Goal: Task Accomplishment & Management: Manage account settings

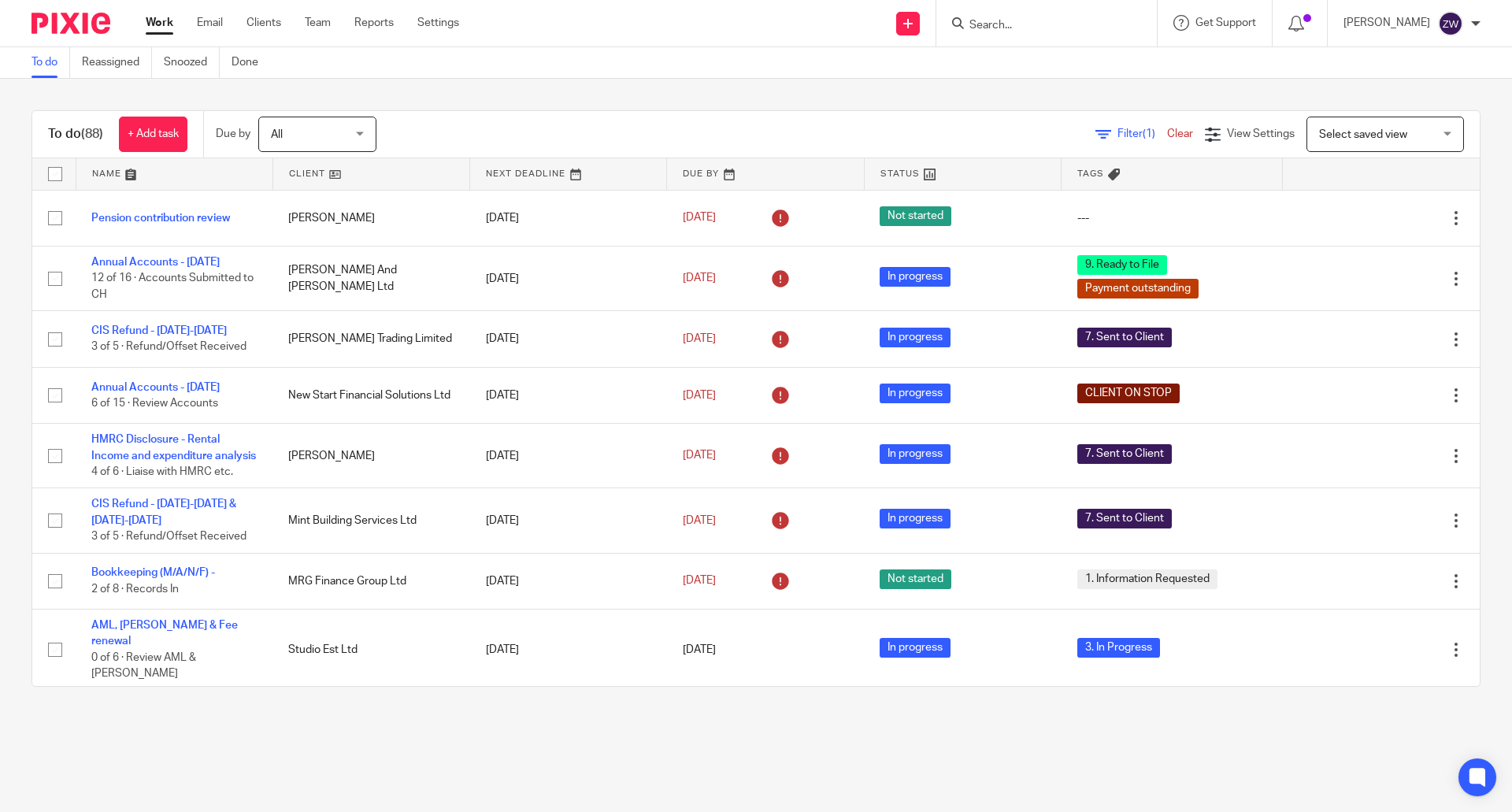
click at [544, 69] on div "To do Reassigned Snoozed Done" at bounding box center [756, 63] width 1512 height 32
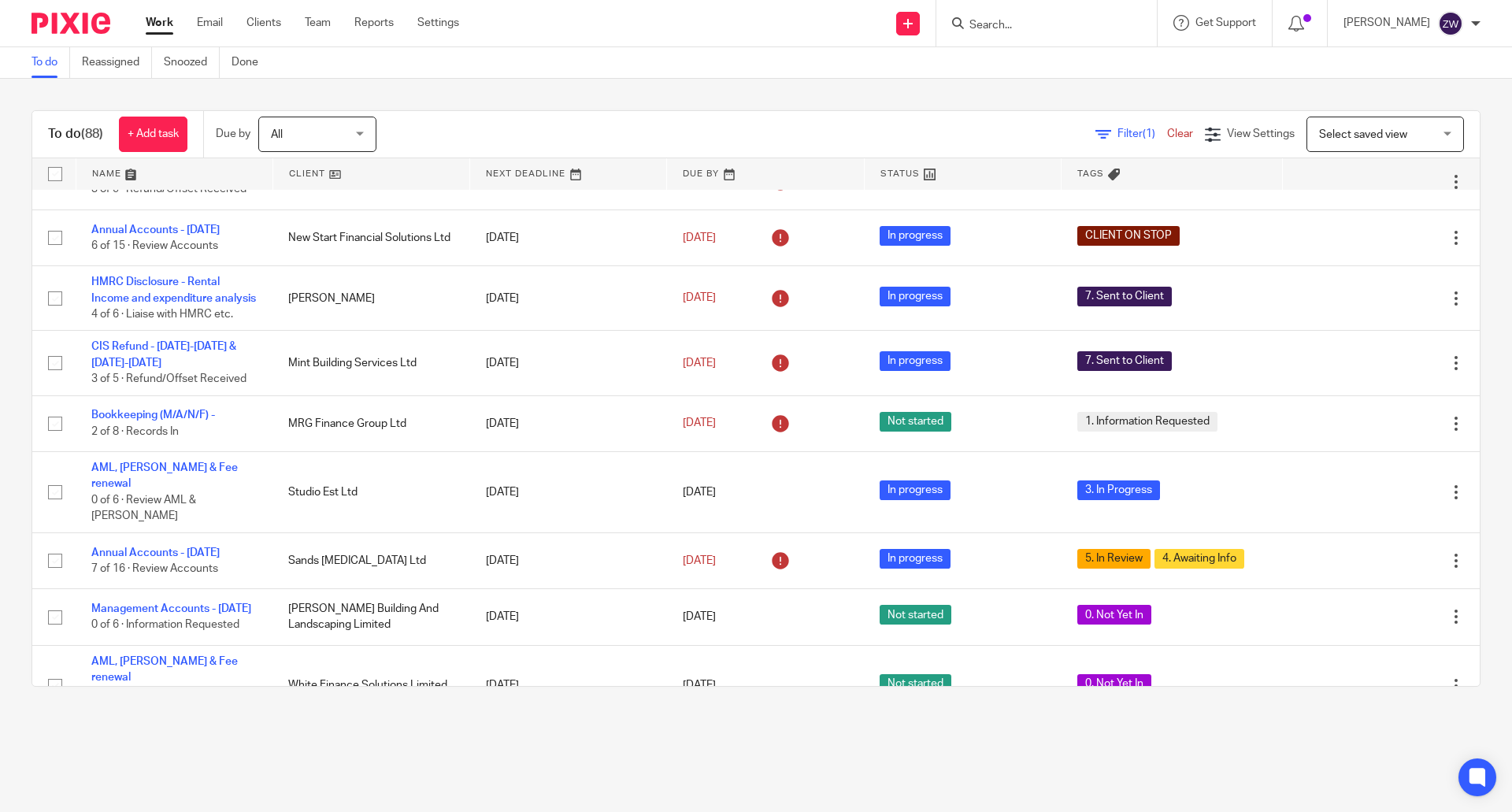
scroll to position [2754, 0]
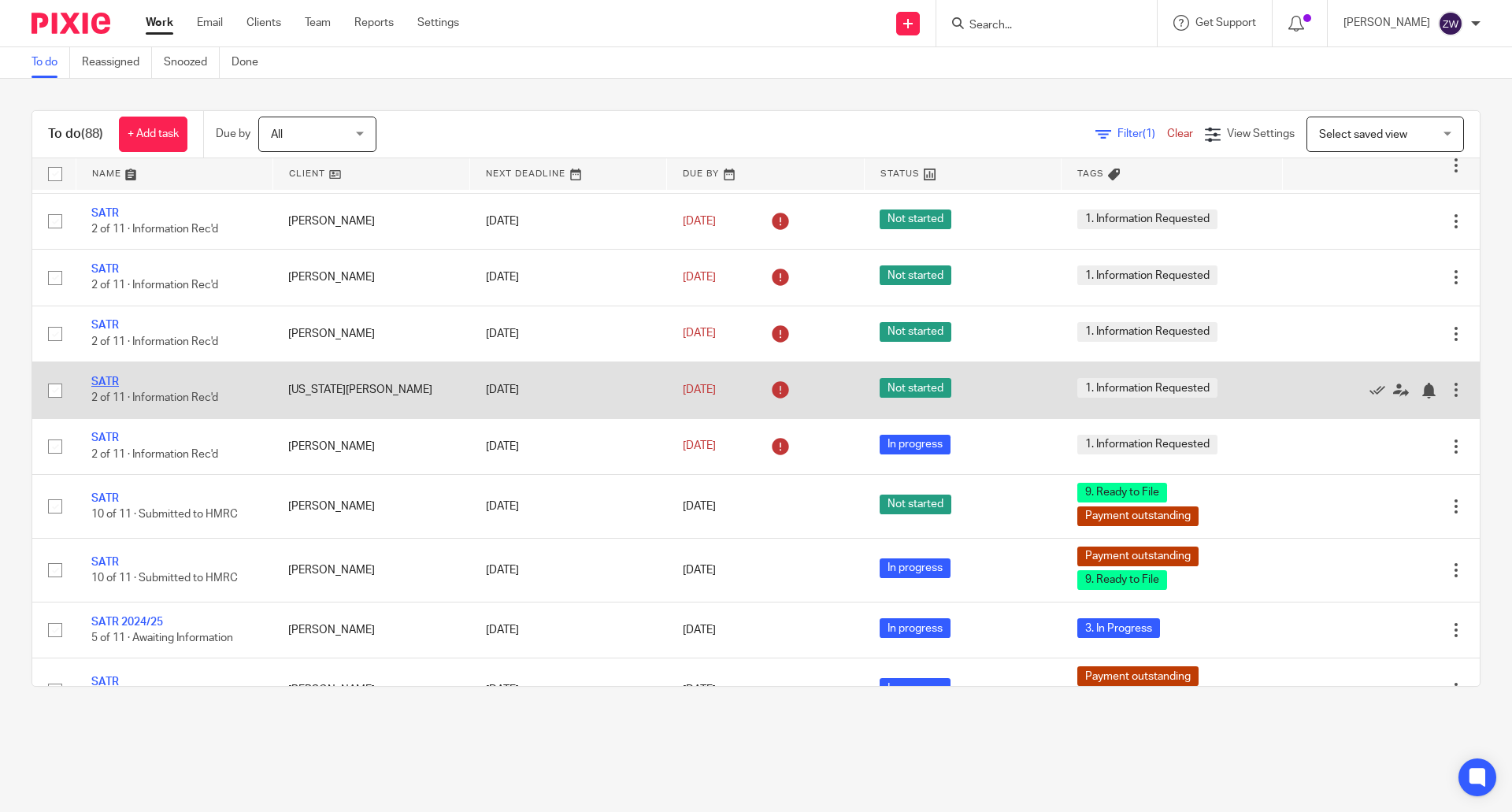
click at [110, 388] on link "SATR" at bounding box center [105, 381] width 27 height 11
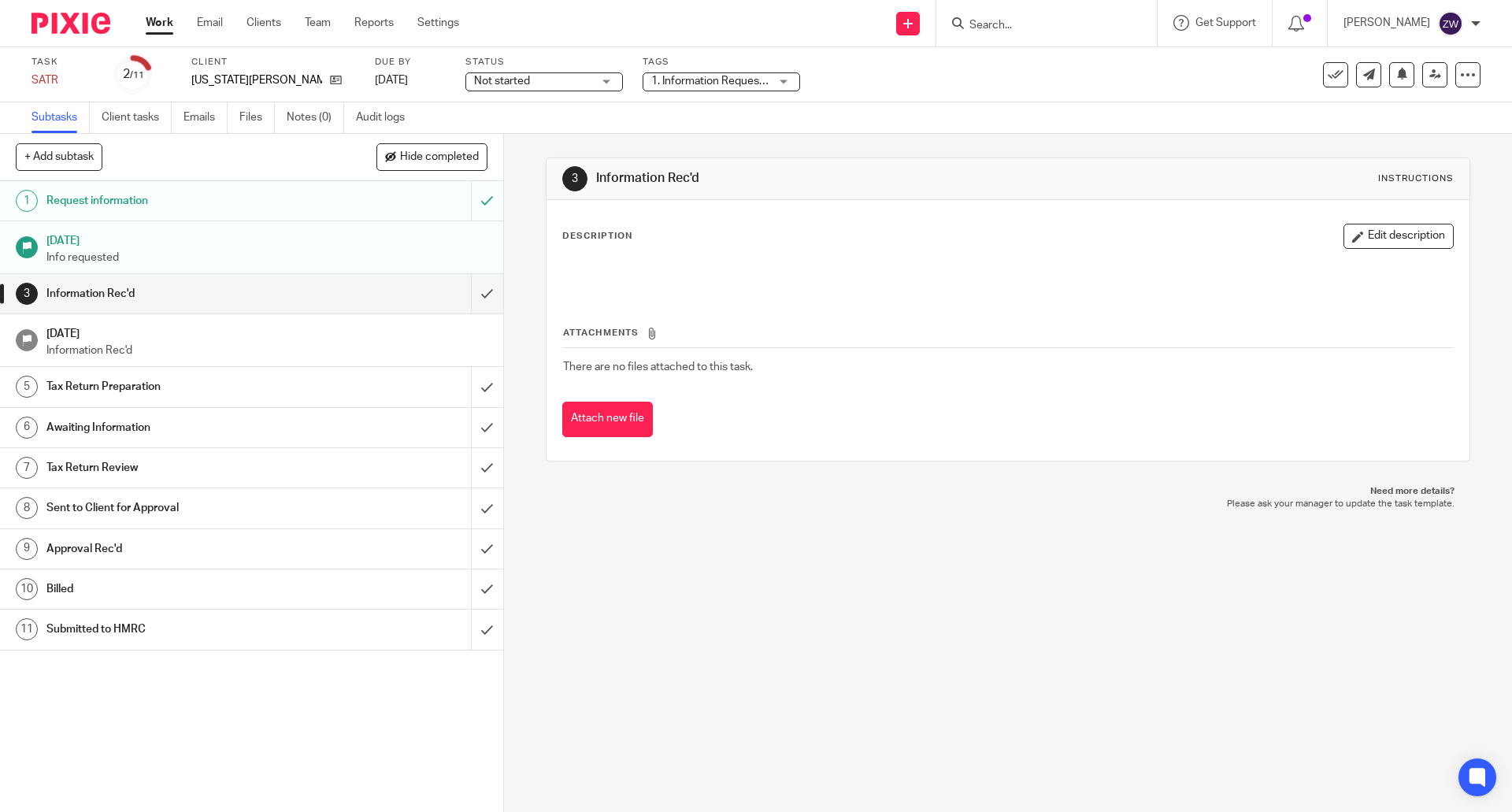
click at [524, 81] on span "Not started" at bounding box center [502, 81] width 56 height 11
click at [512, 127] on li "In progress" at bounding box center [538, 139] width 156 height 32
click at [673, 81] on span "1. Information Requested" at bounding box center [713, 81] width 125 height 11
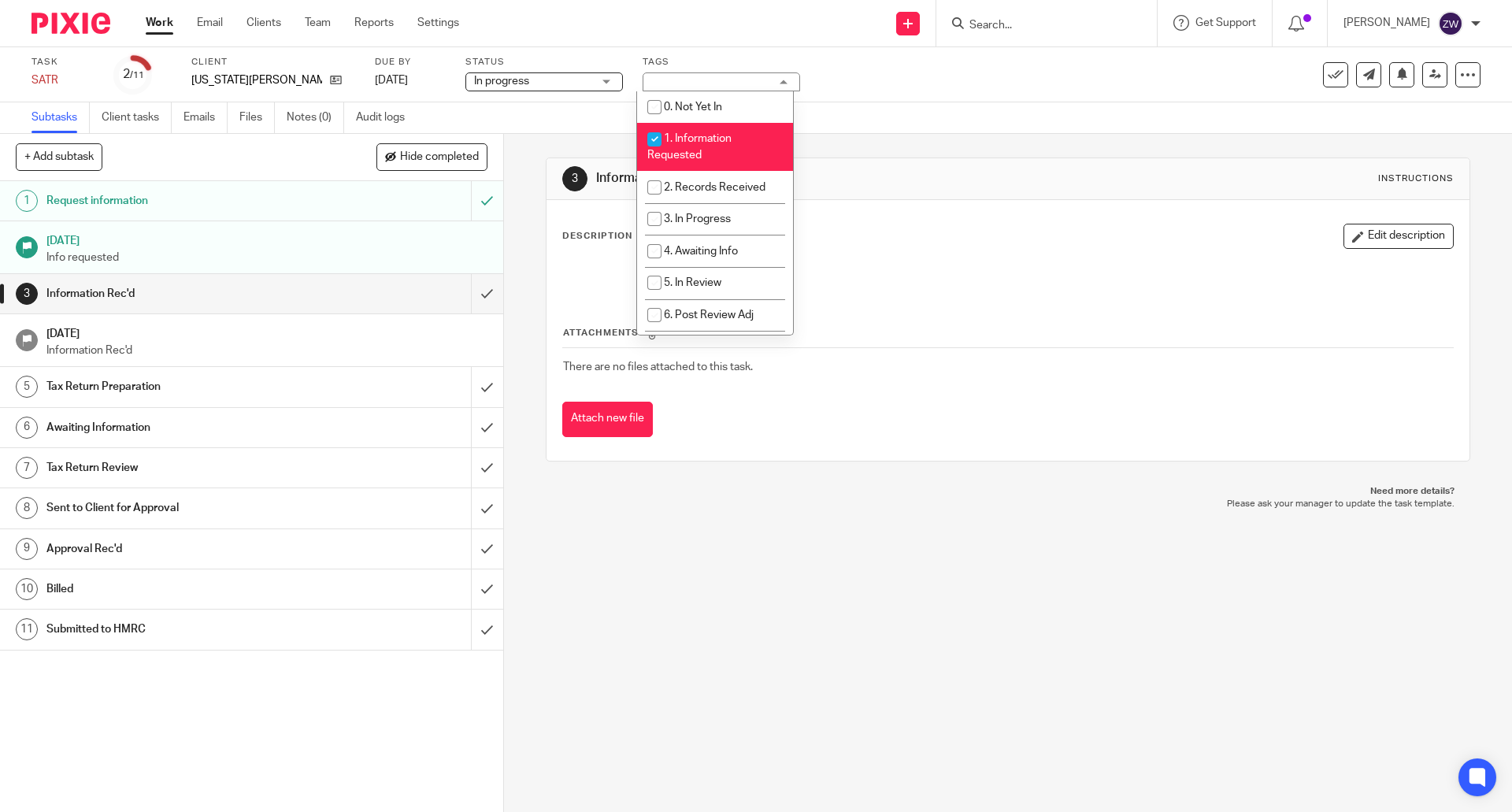
click at [697, 149] on span "1. Information Requested" at bounding box center [689, 146] width 84 height 27
checkbox input "false"
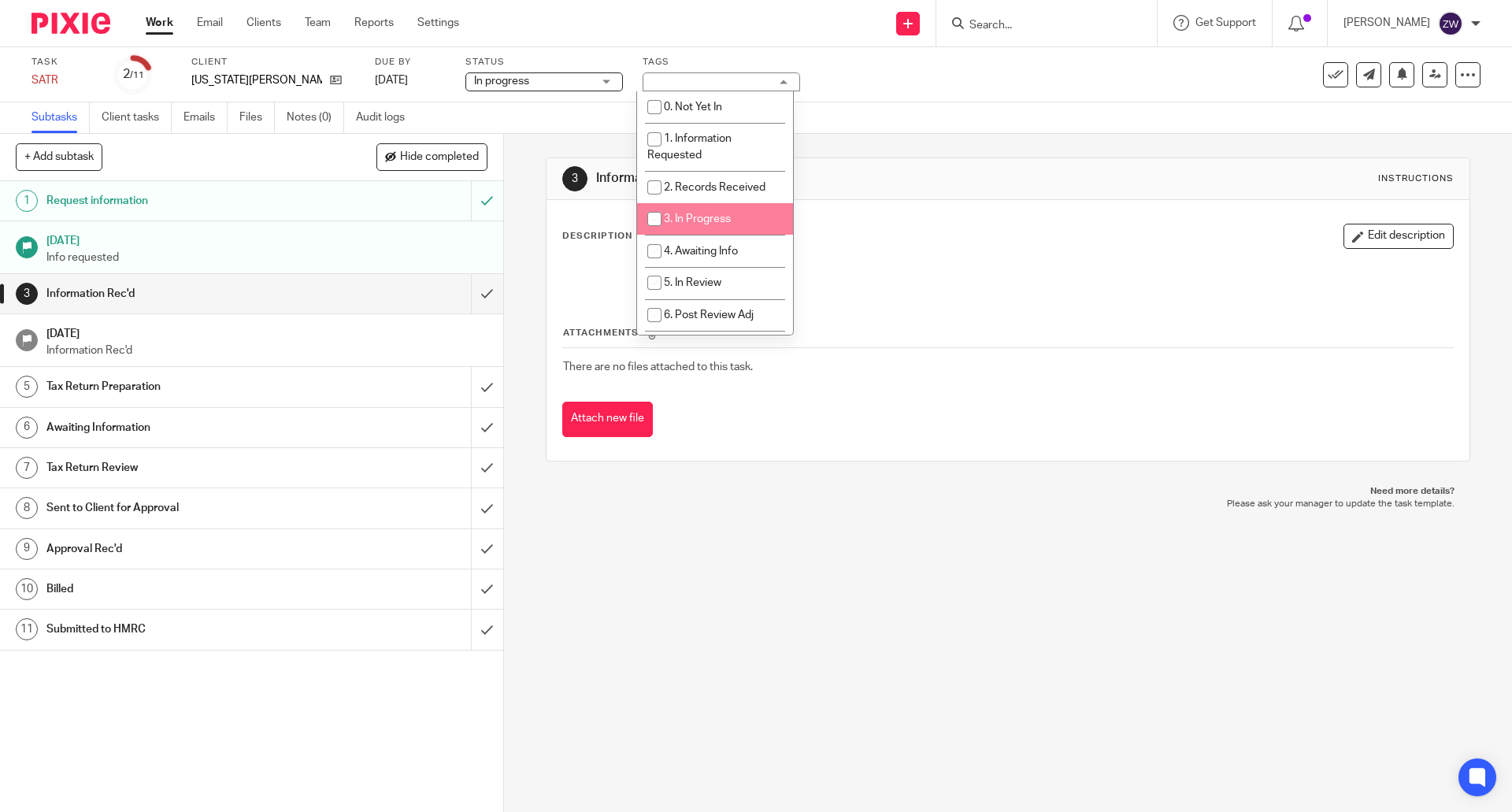
click at [707, 227] on li "3. In Progress" at bounding box center [715, 219] width 156 height 32
checkbox input "true"
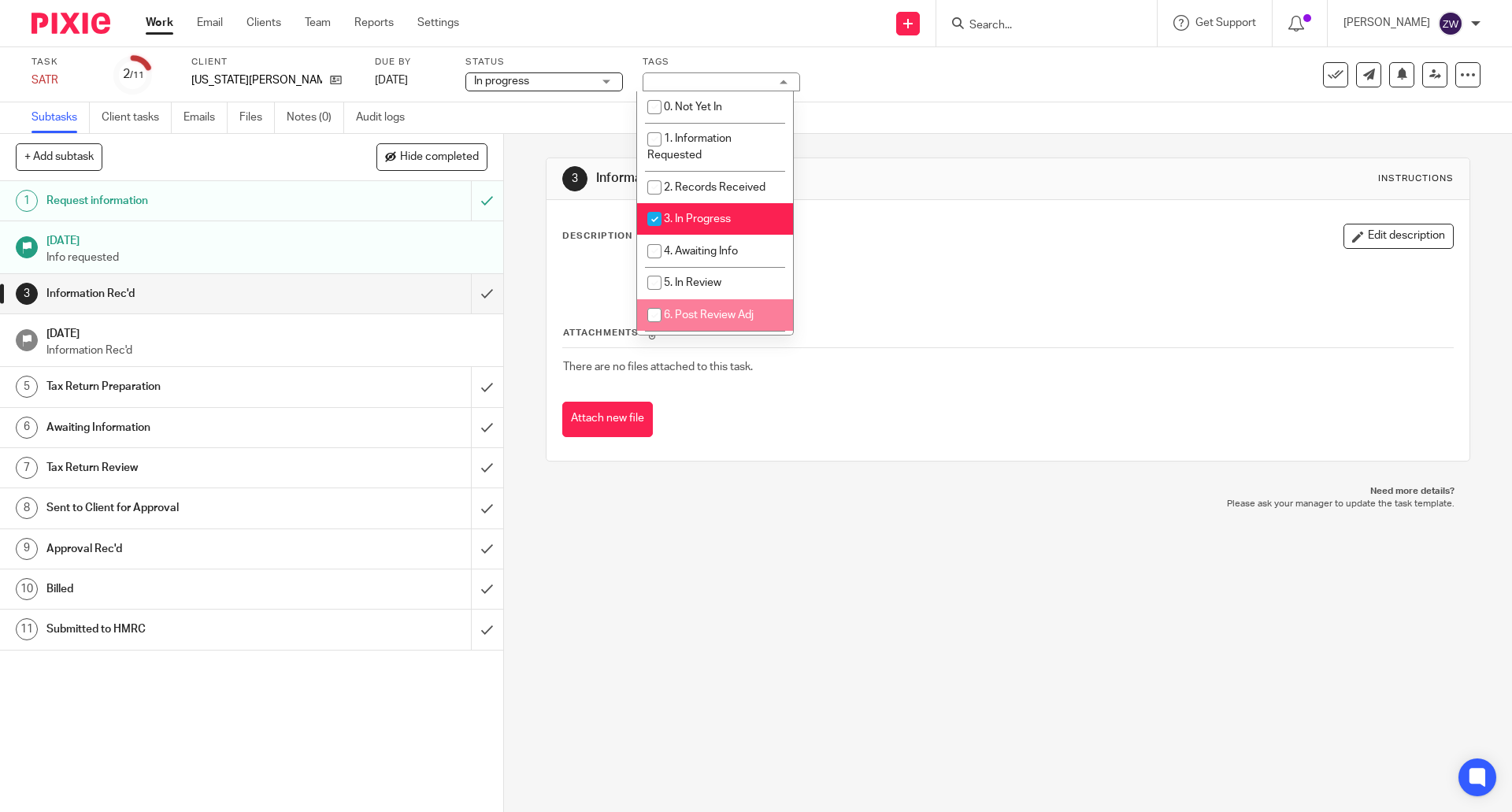
click at [854, 570] on div "3 Information Rec'd Instructions Description Edit description Attachments There…" at bounding box center [1008, 472] width 1008 height 678
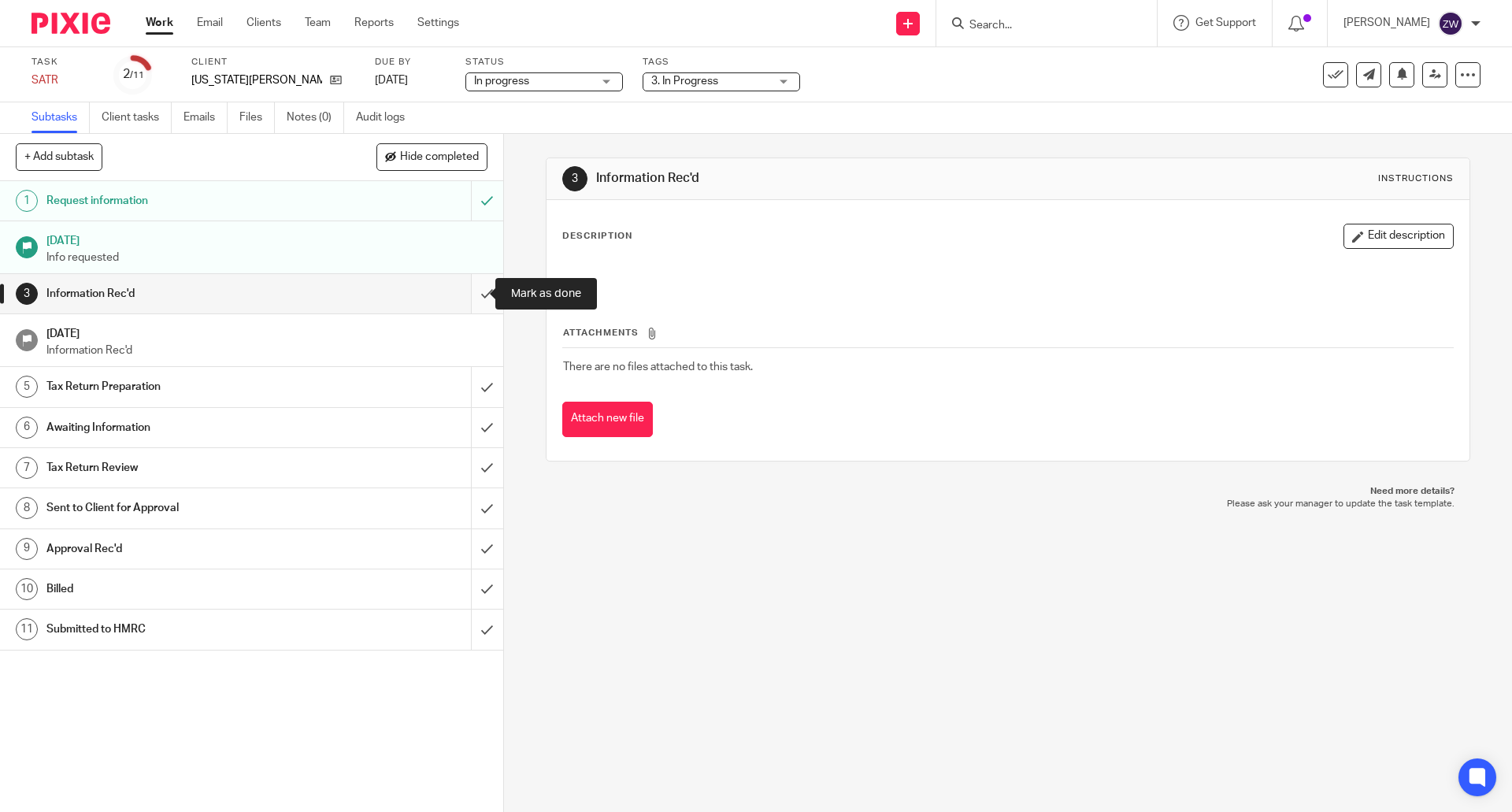
click at [468, 296] on input "submit" at bounding box center [252, 293] width 503 height 39
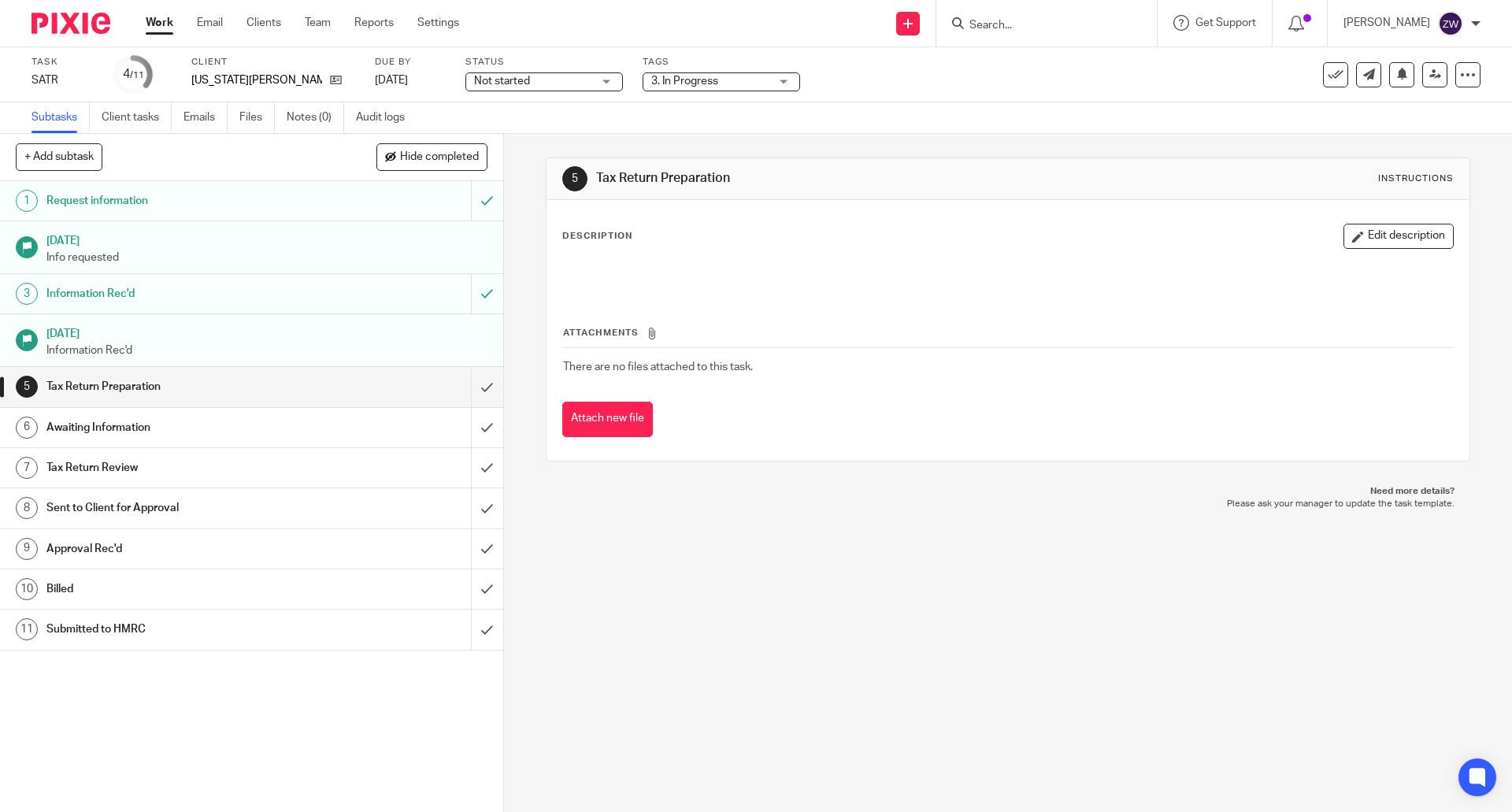
click at [52, 33] on img at bounding box center [71, 23] width 79 height 22
